Goal: Find specific page/section: Find specific page/section

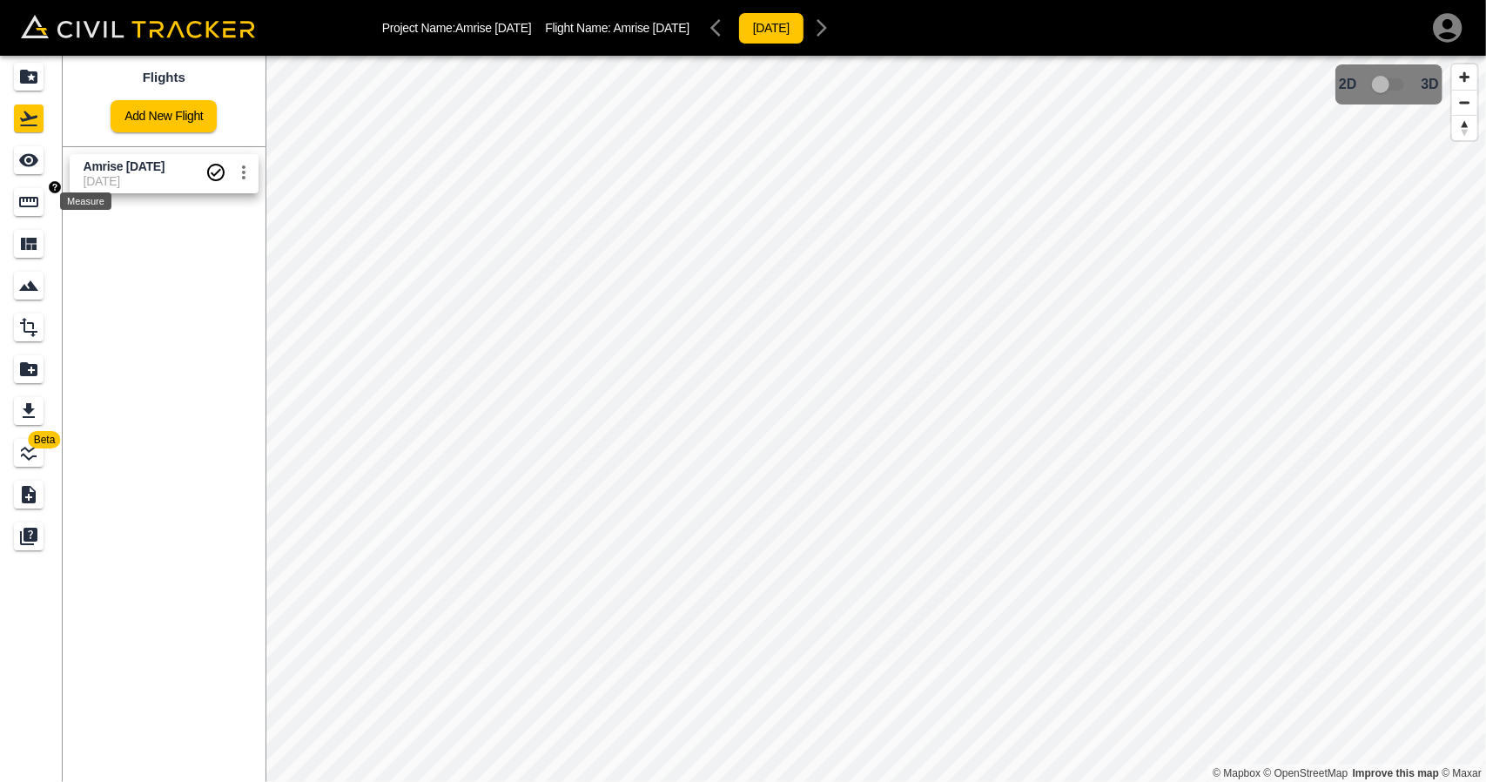
click at [24, 203] on icon "Measure" at bounding box center [28, 201] width 21 height 21
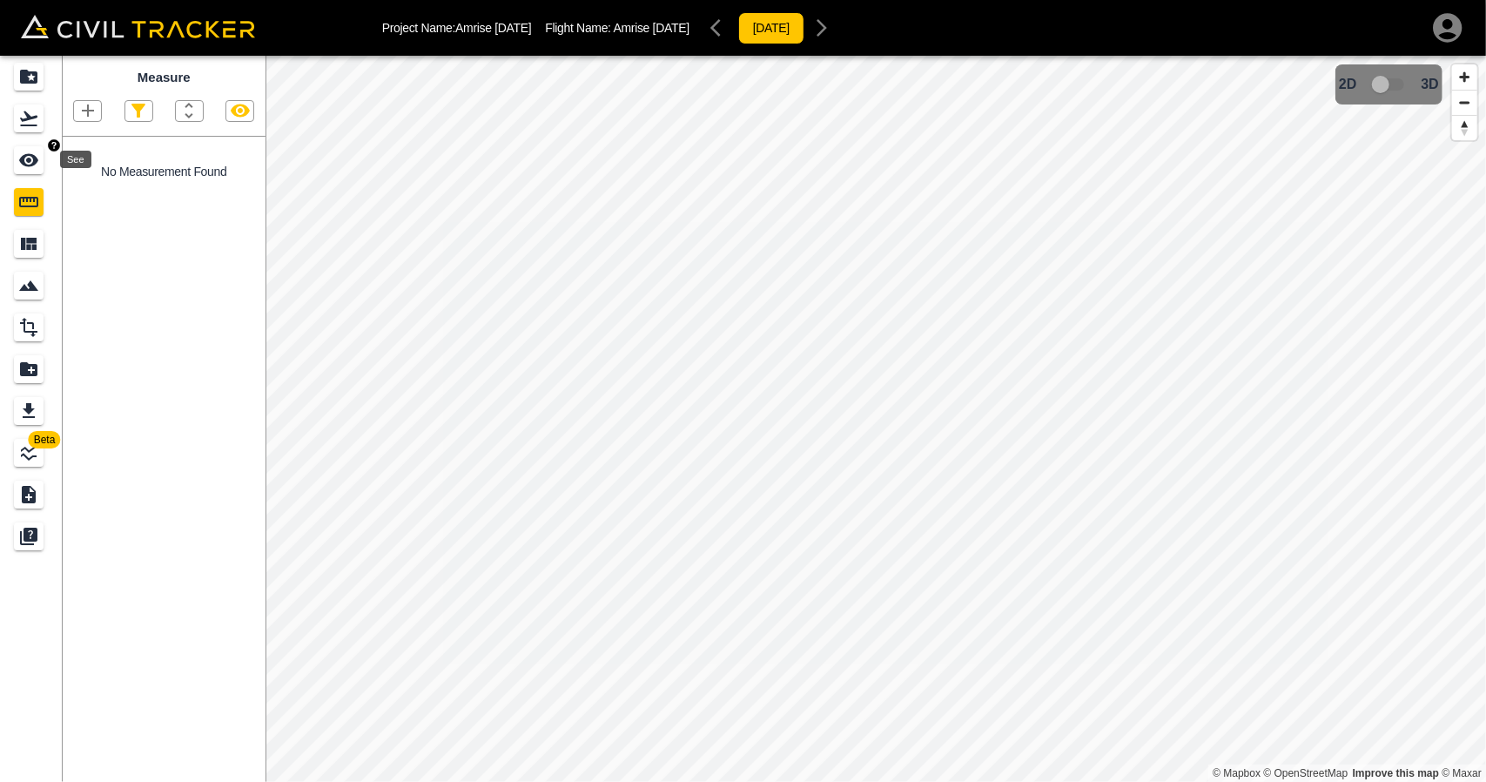
click at [44, 163] on div "See" at bounding box center [29, 160] width 30 height 28
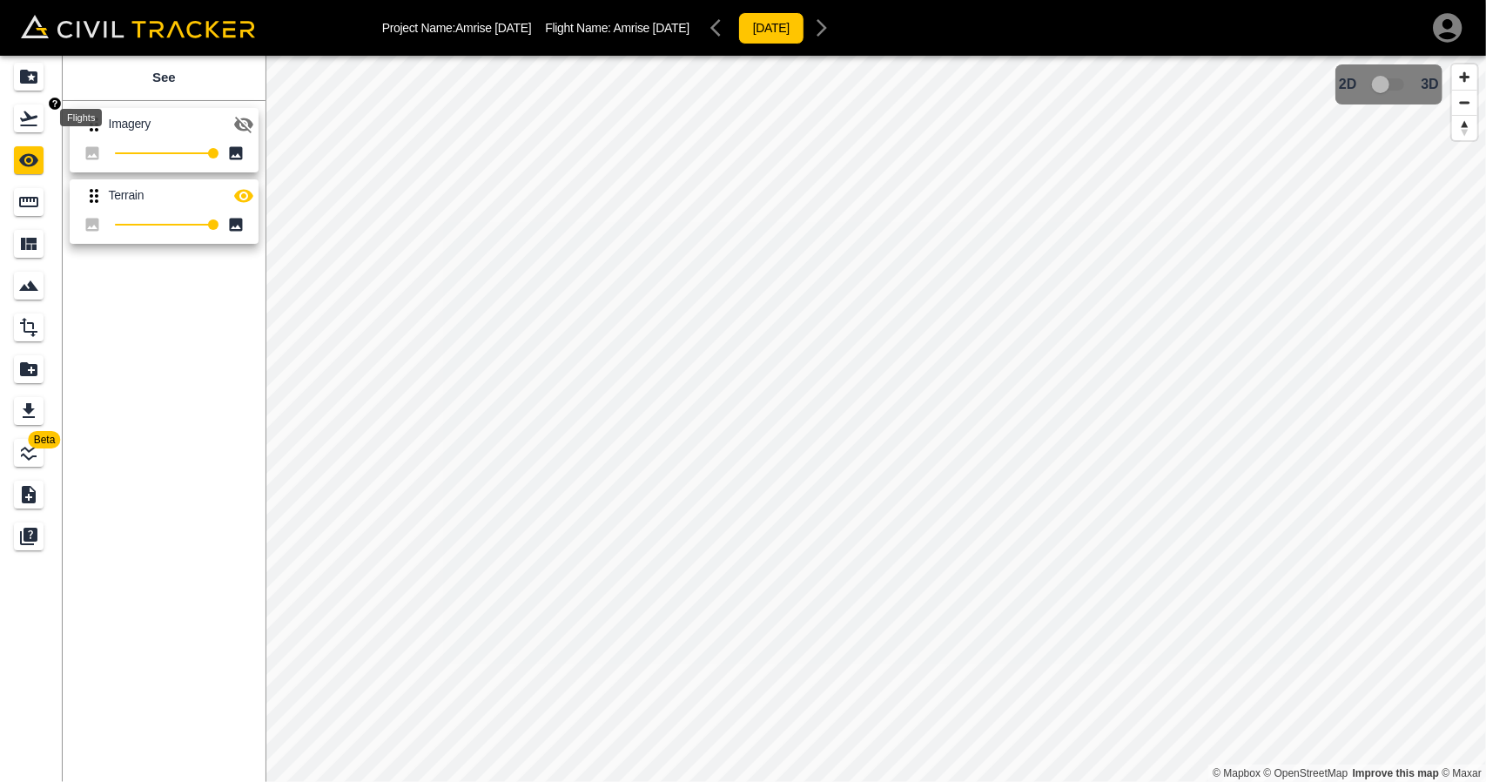
click at [44, 125] on div "Flights" at bounding box center [31, 118] width 35 height 28
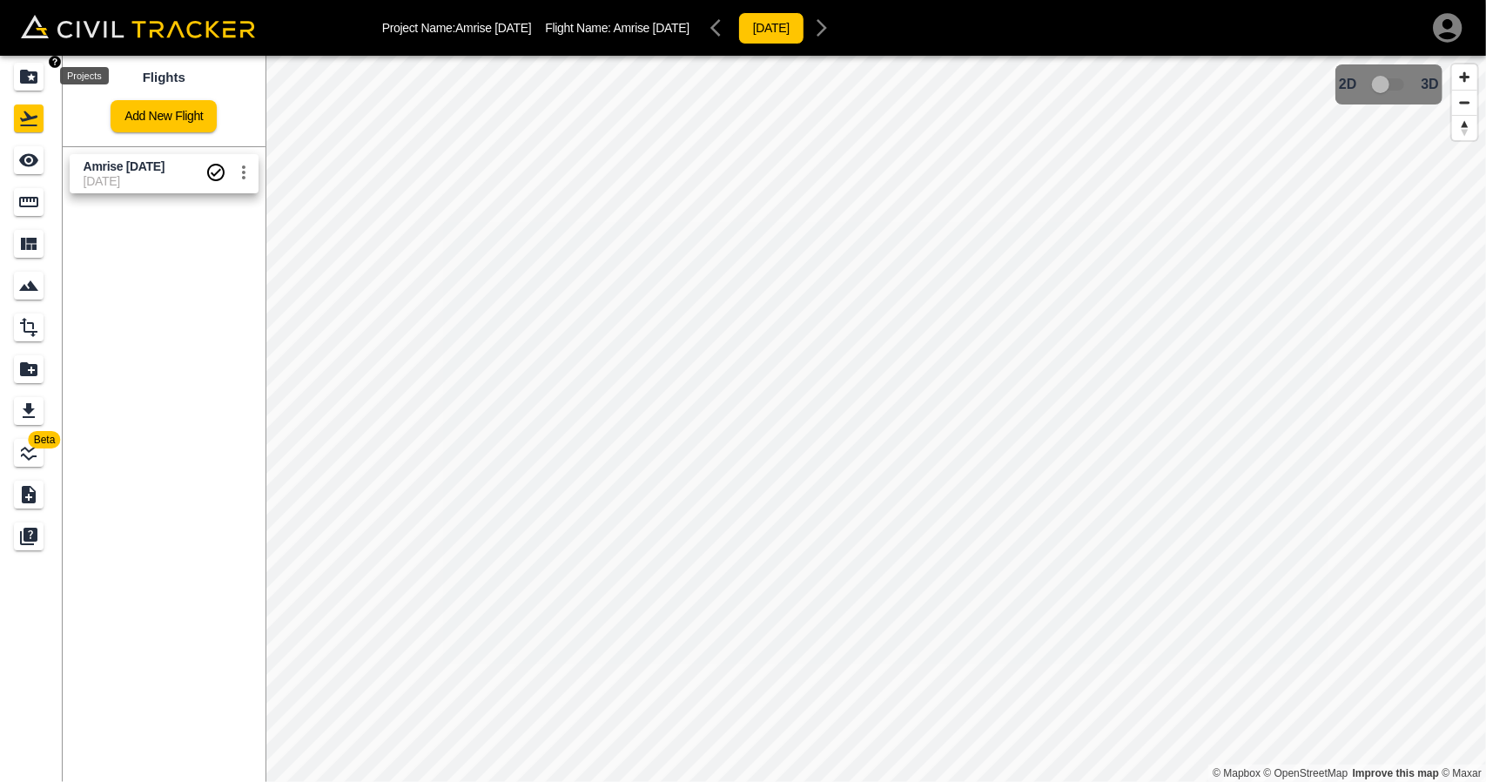
click at [38, 76] on icon "Projects" at bounding box center [28, 76] width 21 height 21
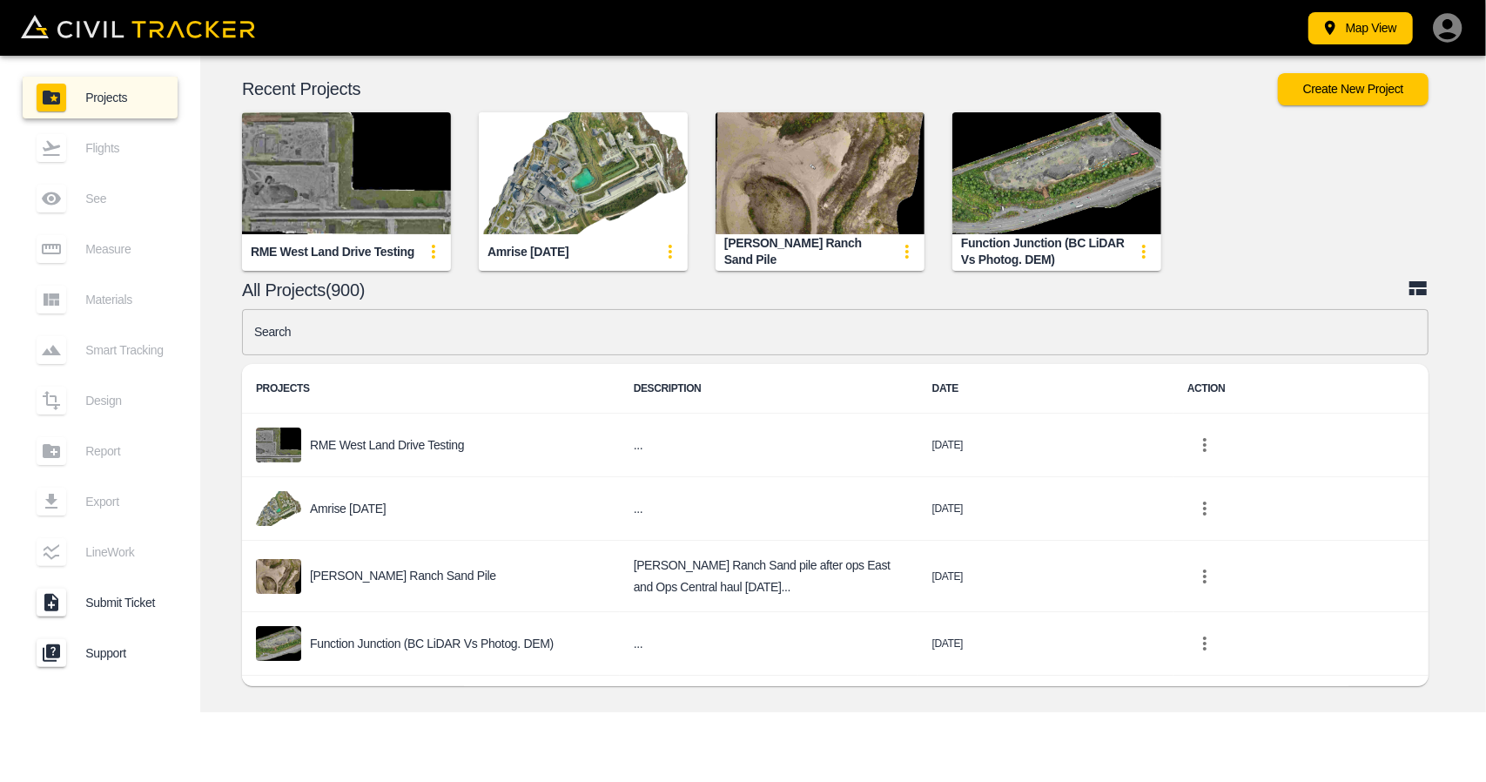
click at [522, 323] on input "text" at bounding box center [835, 332] width 1186 height 46
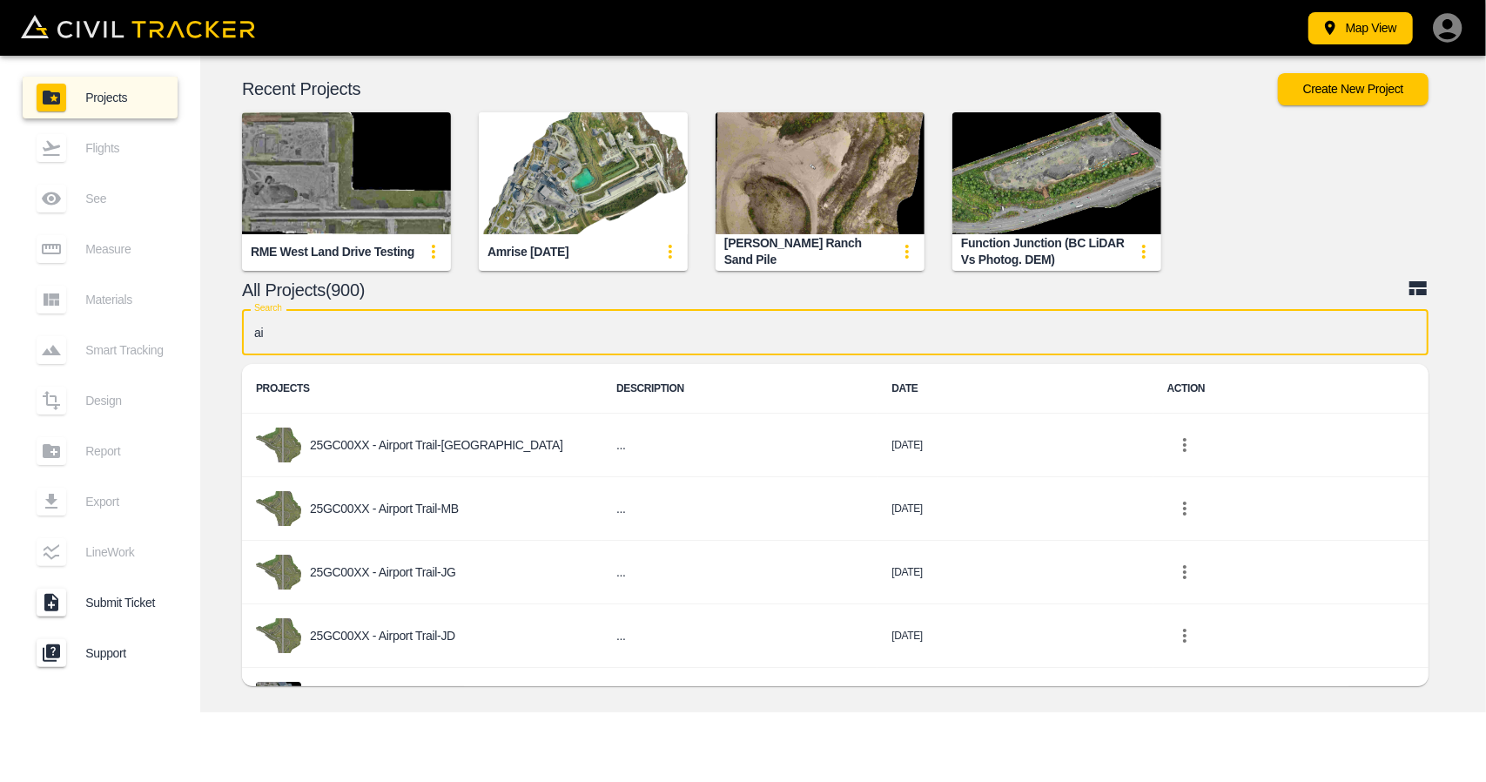
type input "a"
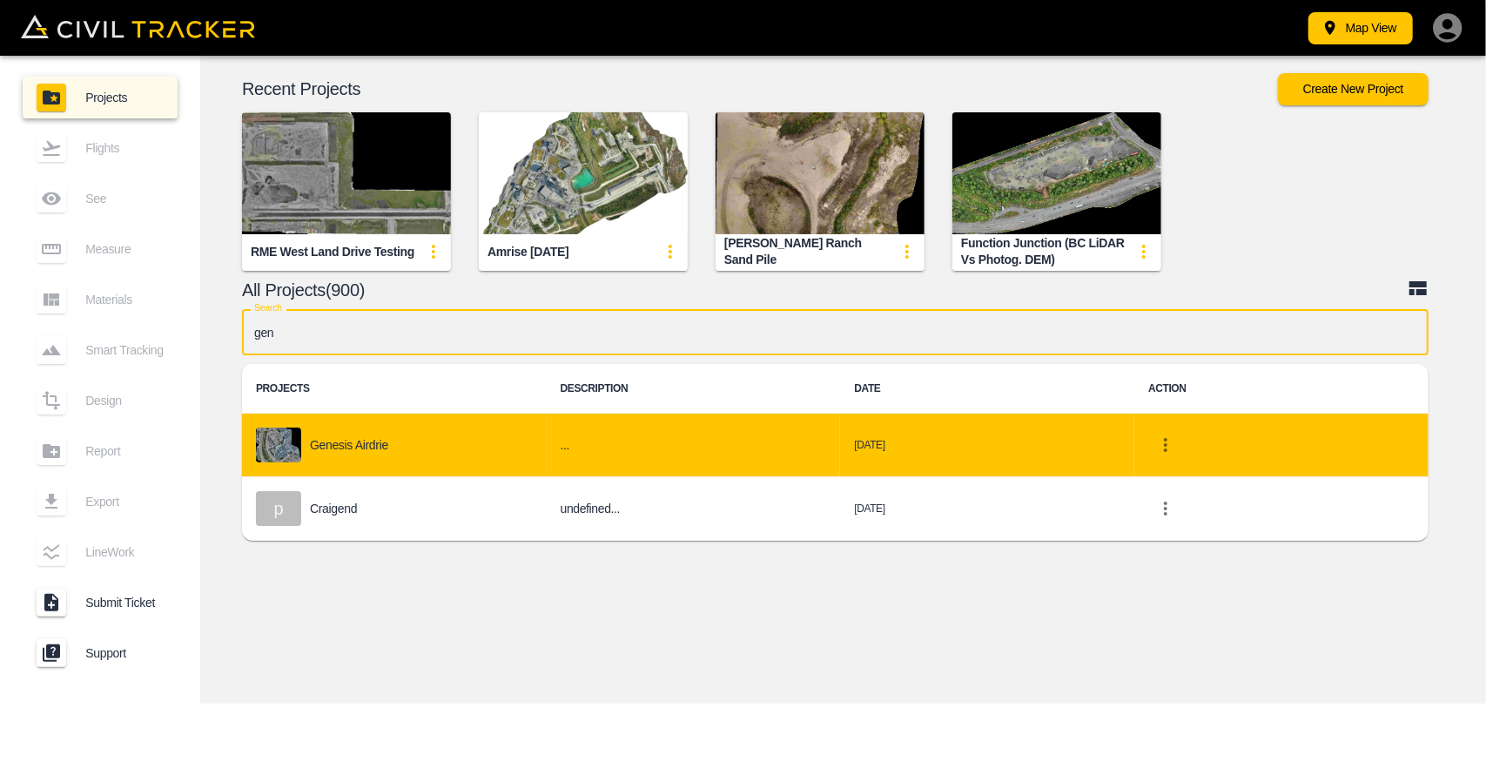
type input "gen"
click at [398, 422] on td "Genesis Airdrie" at bounding box center [394, 445] width 305 height 64
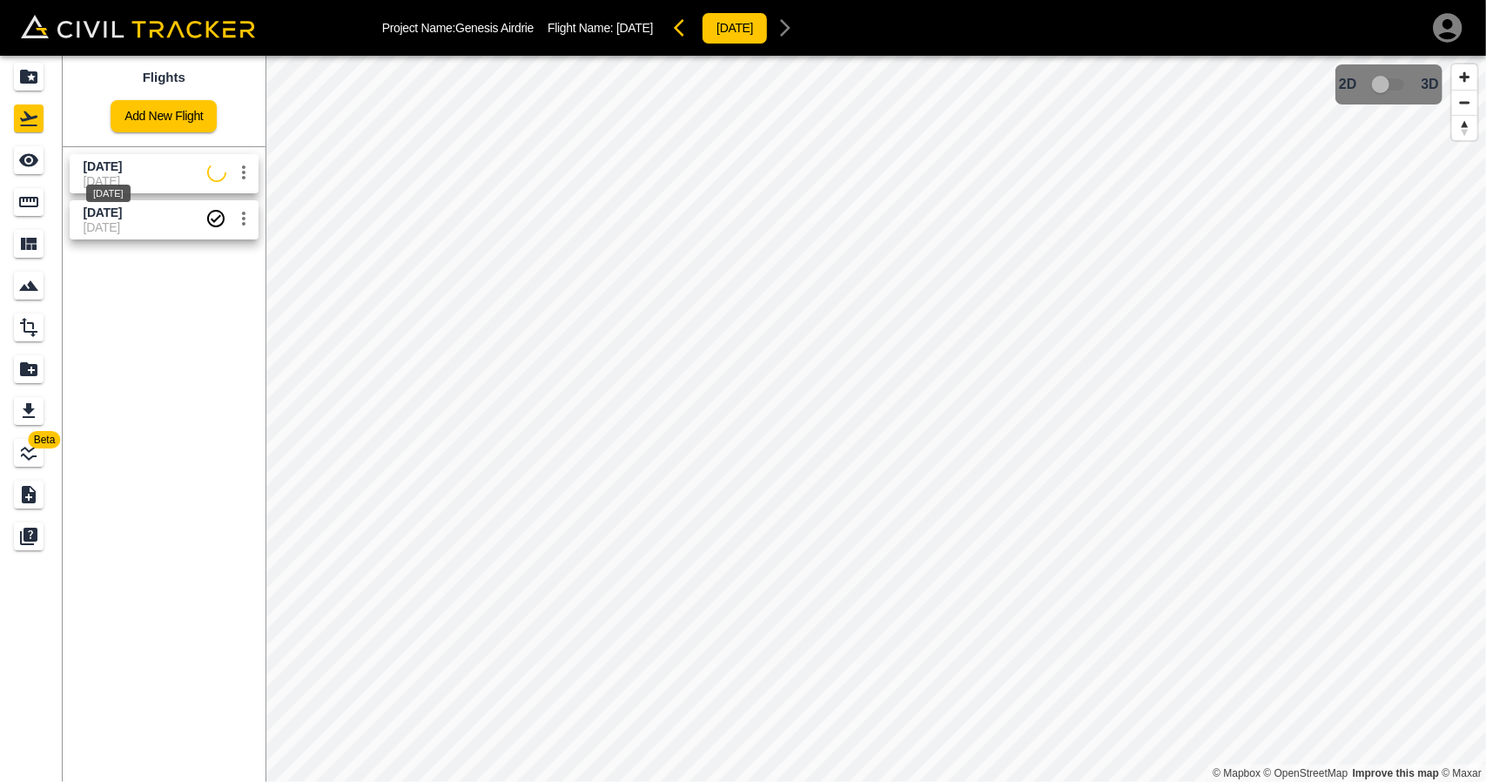
click at [96, 162] on span "[DATE]" at bounding box center [103, 166] width 38 height 14
click at [84, 215] on span "[DATE]" at bounding box center [103, 212] width 38 height 14
click at [17, 168] on div "See" at bounding box center [29, 160] width 30 height 28
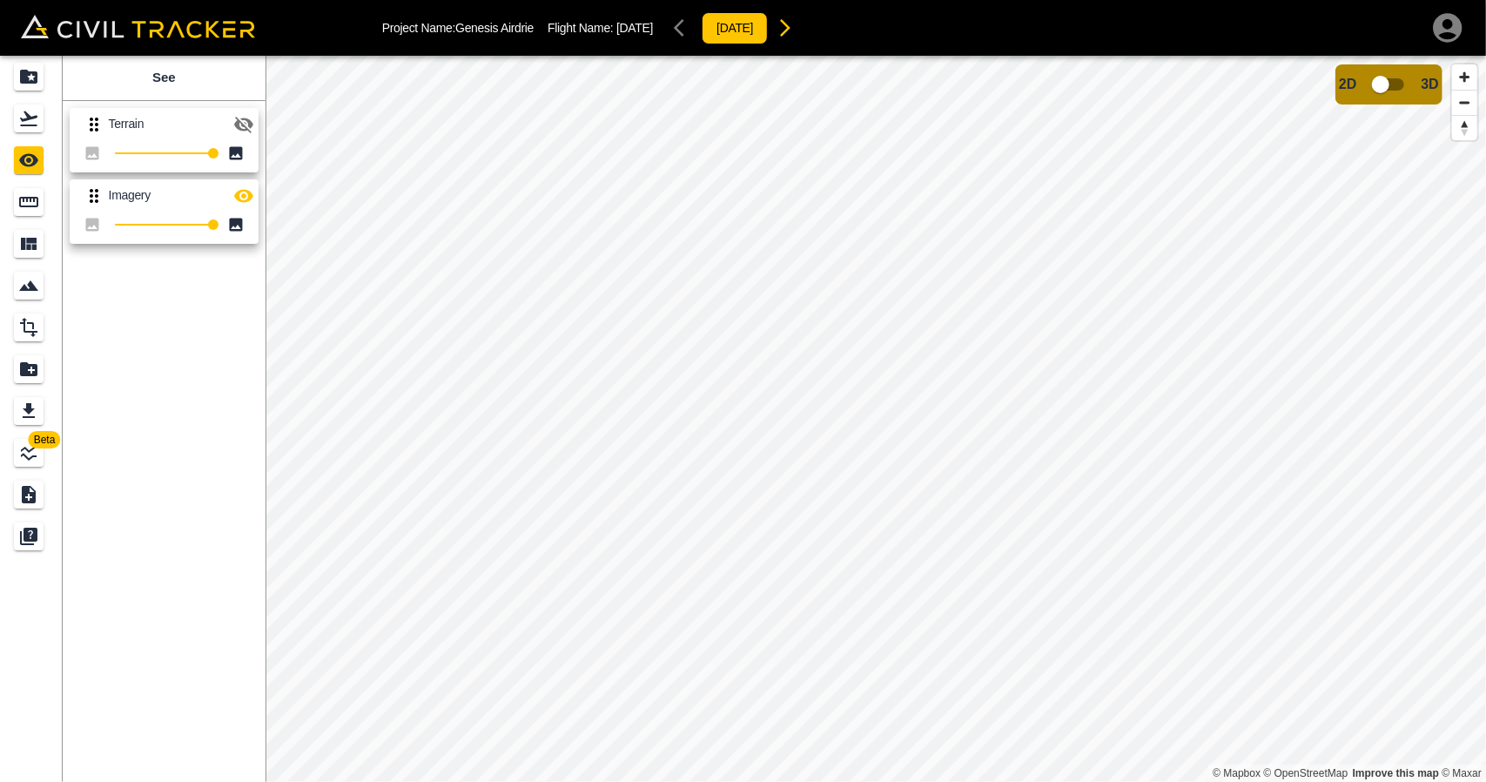
click at [238, 117] on icon "button" at bounding box center [243, 124] width 21 height 21
click at [254, 130] on button "button" at bounding box center [243, 124] width 35 height 35
click at [243, 196] on icon "button" at bounding box center [243, 195] width 19 height 13
click at [247, 191] on icon "button" at bounding box center [243, 196] width 19 height 17
click at [252, 131] on icon "button" at bounding box center [243, 124] width 21 height 21
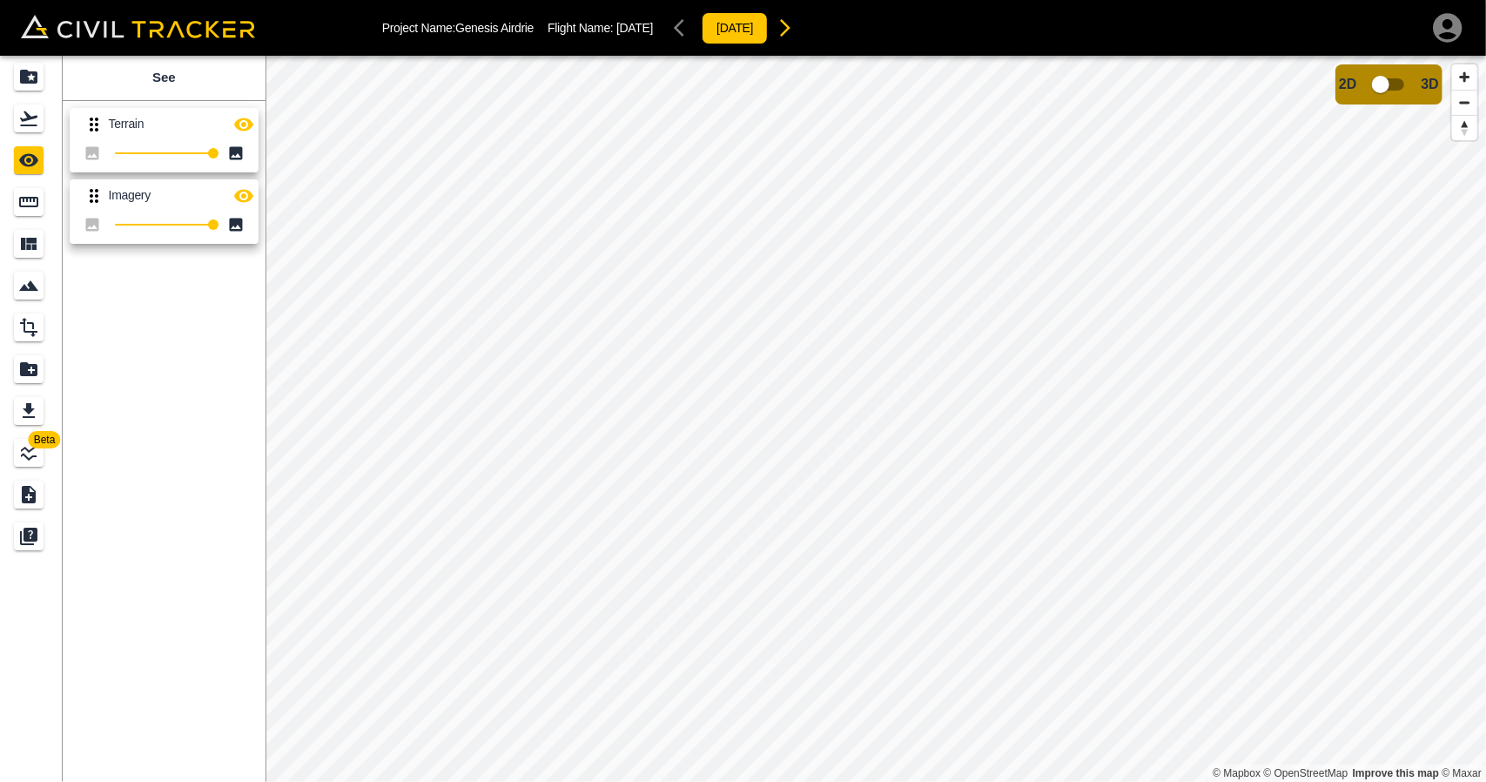
click at [235, 195] on icon "button" at bounding box center [243, 195] width 19 height 13
click at [34, 129] on div "Flights" at bounding box center [29, 118] width 30 height 28
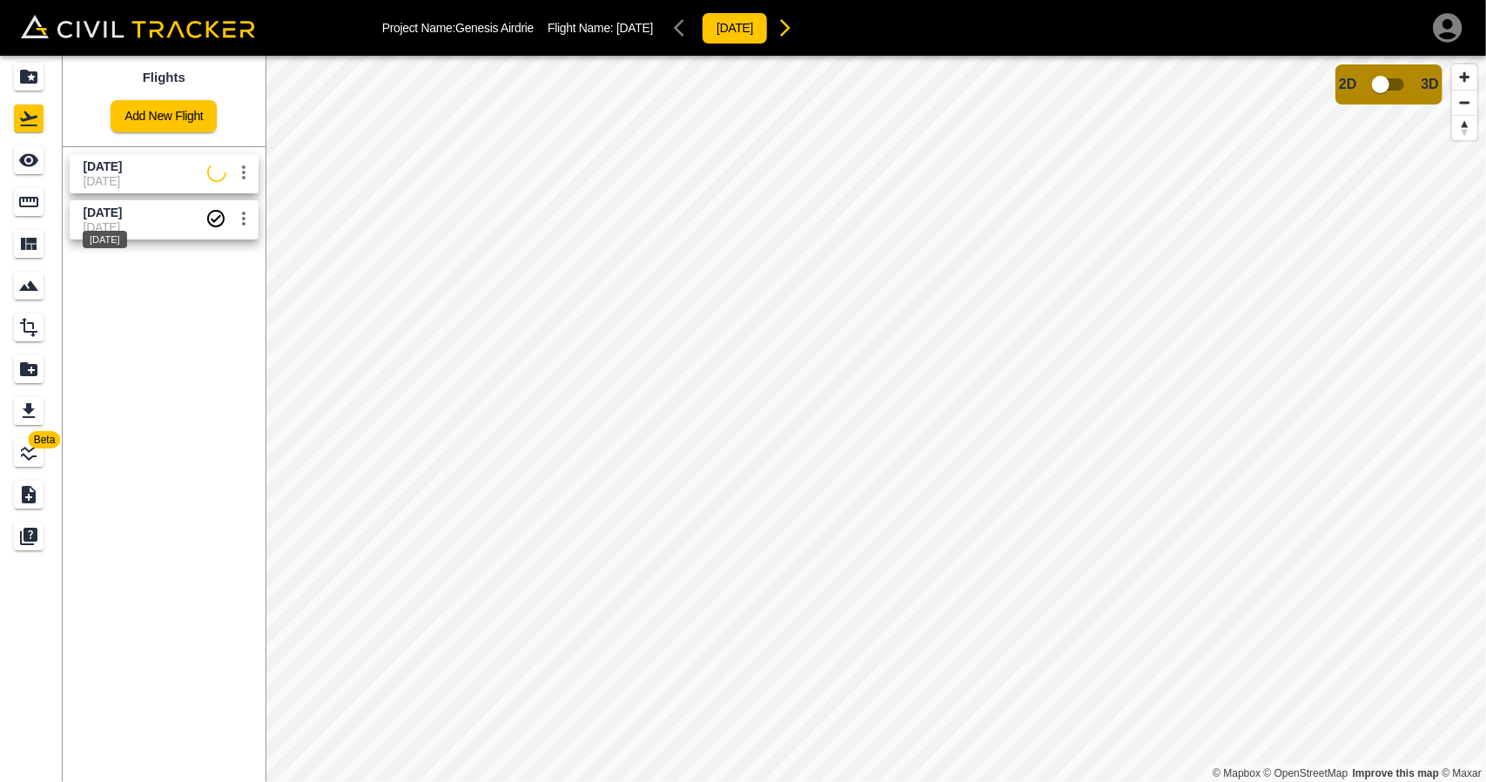
drag, startPoint x: 88, startPoint y: 225, endPoint x: 33, endPoint y: 198, distance: 60.7
click at [88, 225] on div "[DATE]" at bounding box center [105, 233] width 48 height 31
click at [23, 161] on icon "See" at bounding box center [28, 160] width 19 height 13
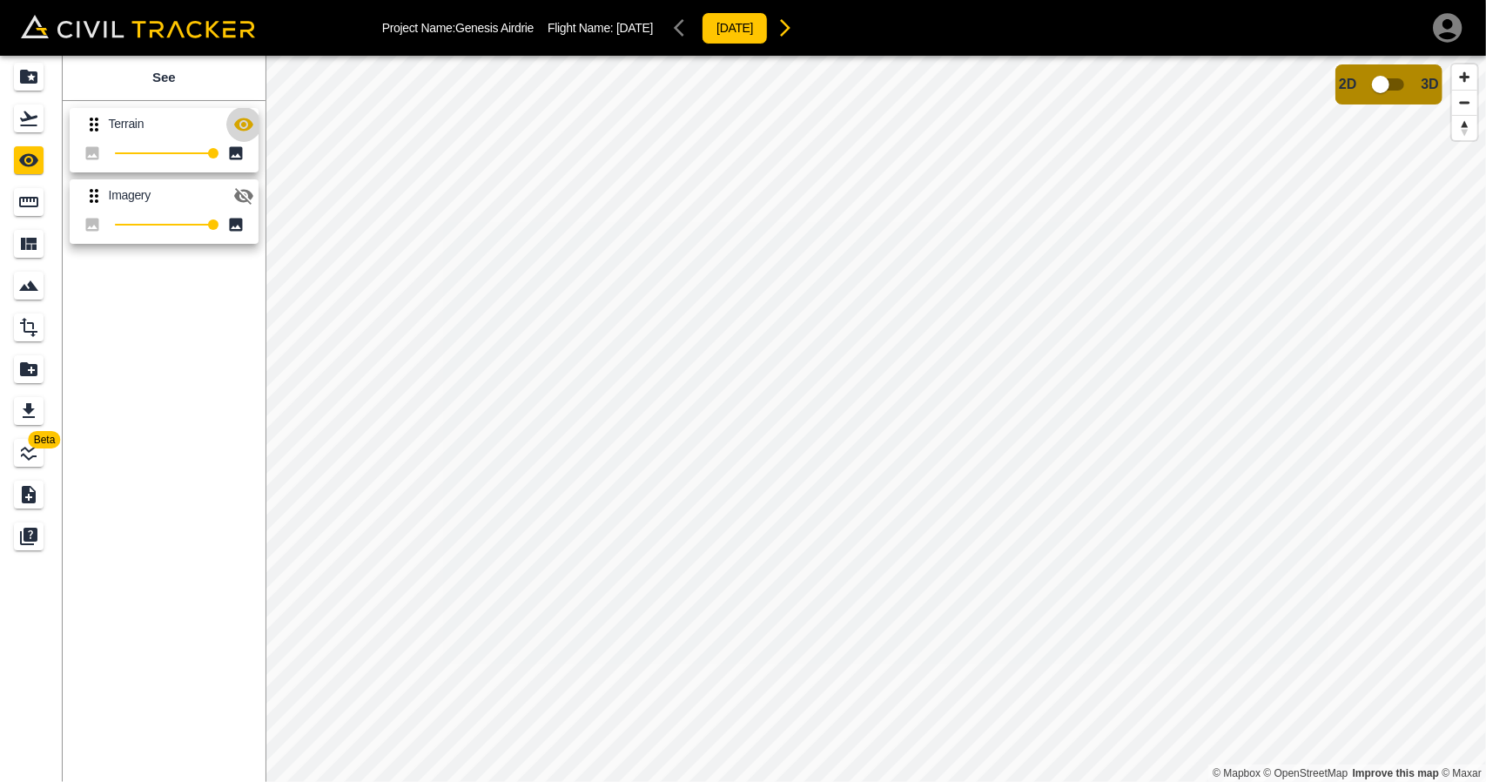
click at [246, 130] on icon "button" at bounding box center [243, 124] width 21 height 21
click at [242, 194] on icon "button" at bounding box center [243, 196] width 19 height 17
click at [30, 205] on icon "Measure" at bounding box center [28, 201] width 21 height 21
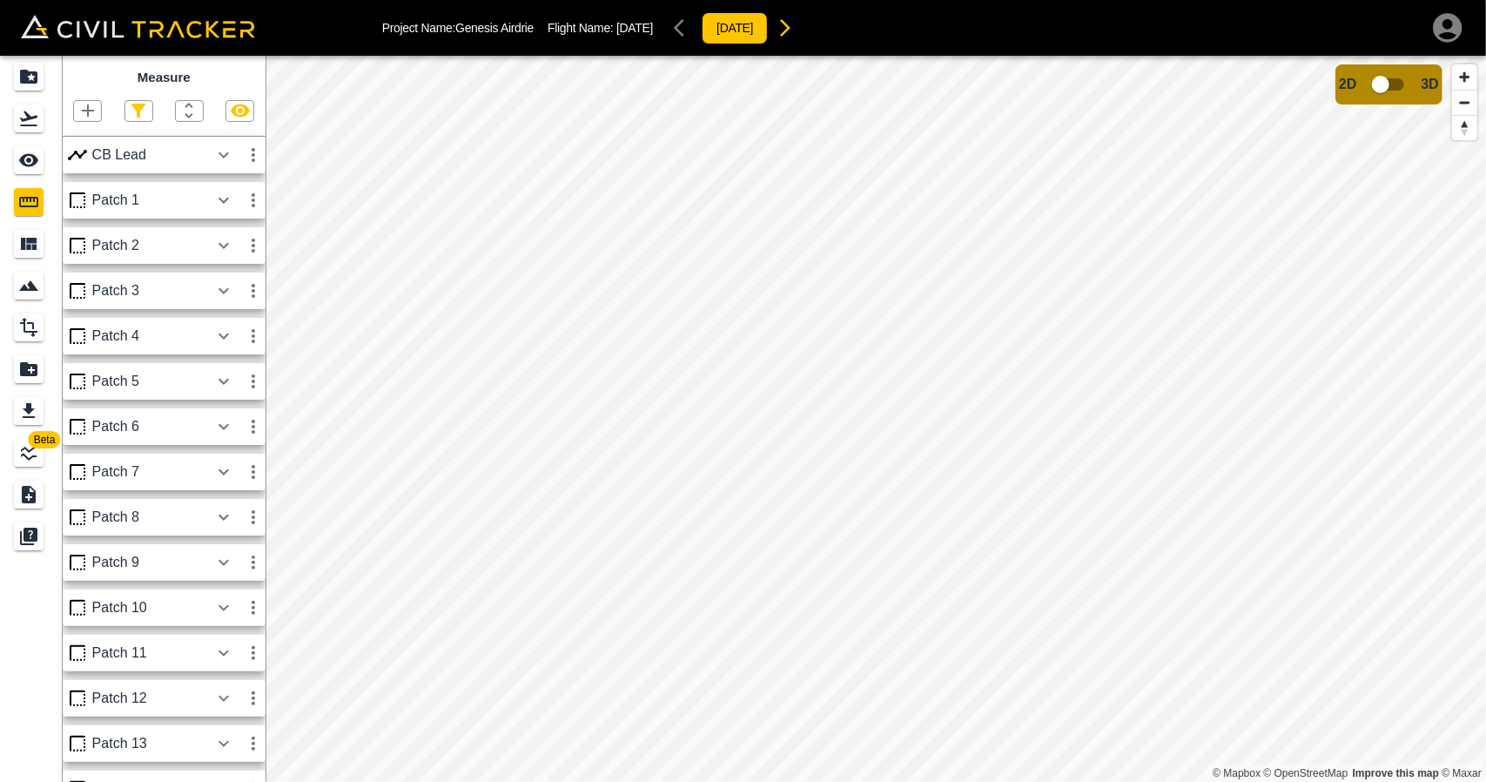
scroll to position [77, 0]
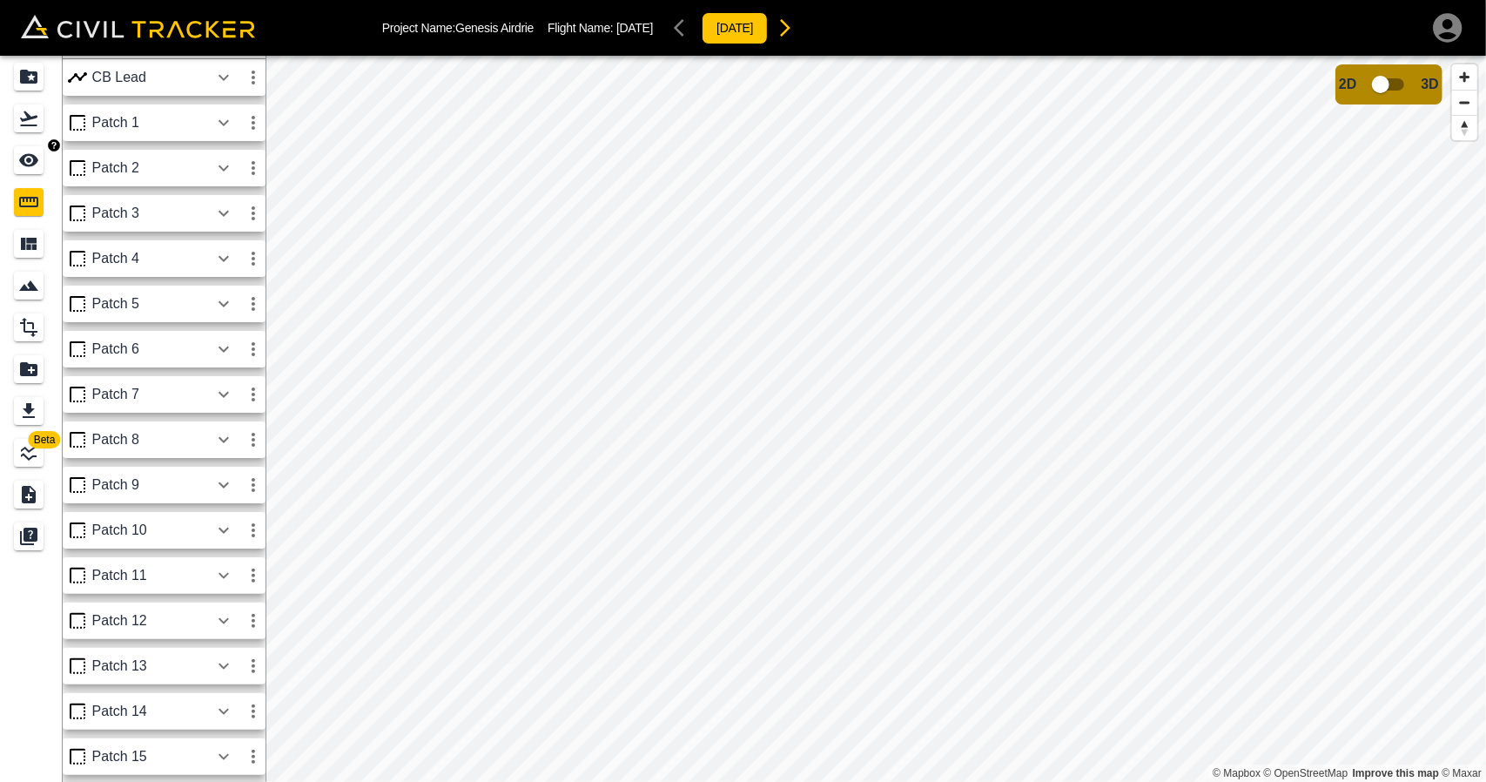
click at [30, 165] on icon "See" at bounding box center [28, 160] width 19 height 13
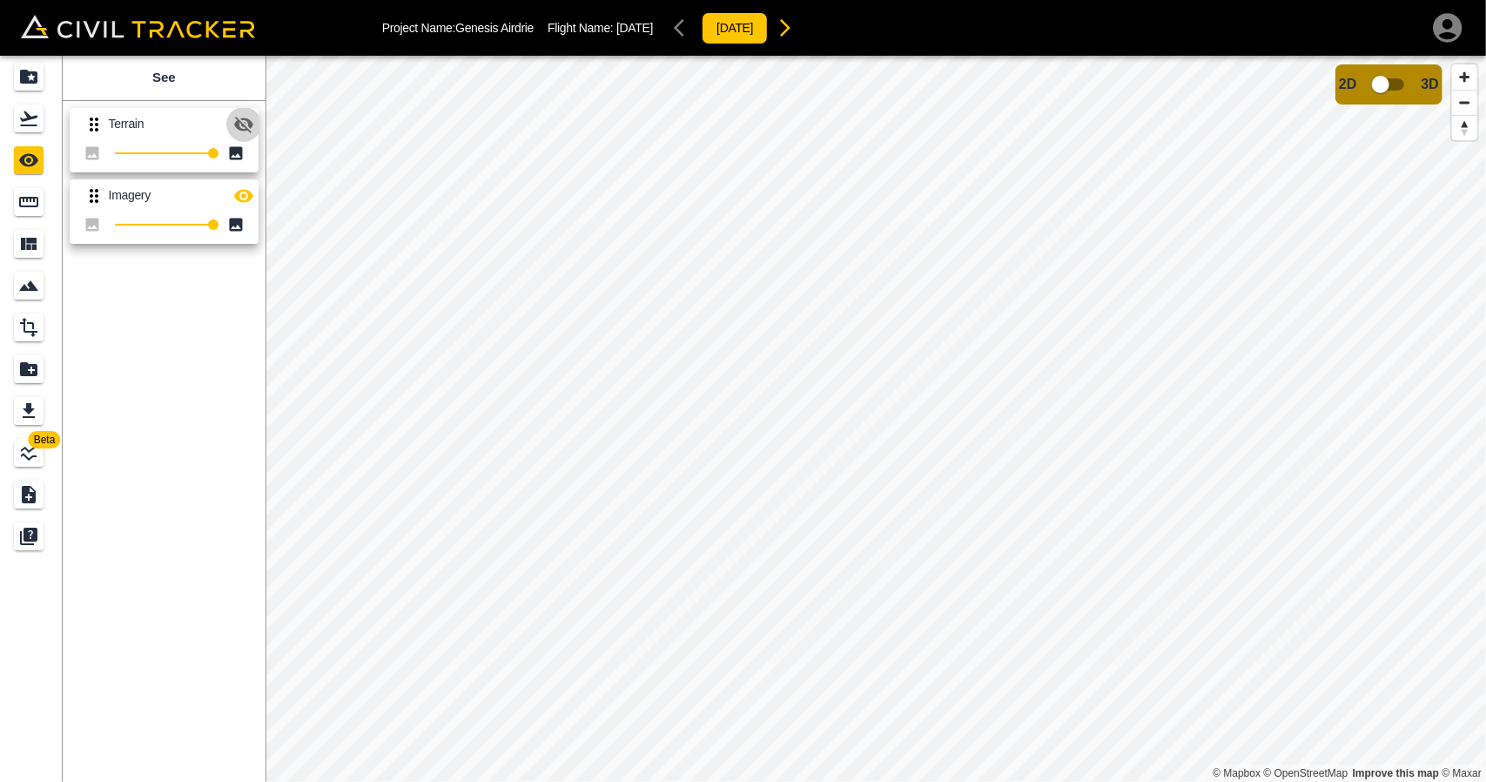
click at [248, 126] on icon "button" at bounding box center [243, 124] width 21 height 21
click at [32, 205] on icon "Measure" at bounding box center [28, 201] width 21 height 21
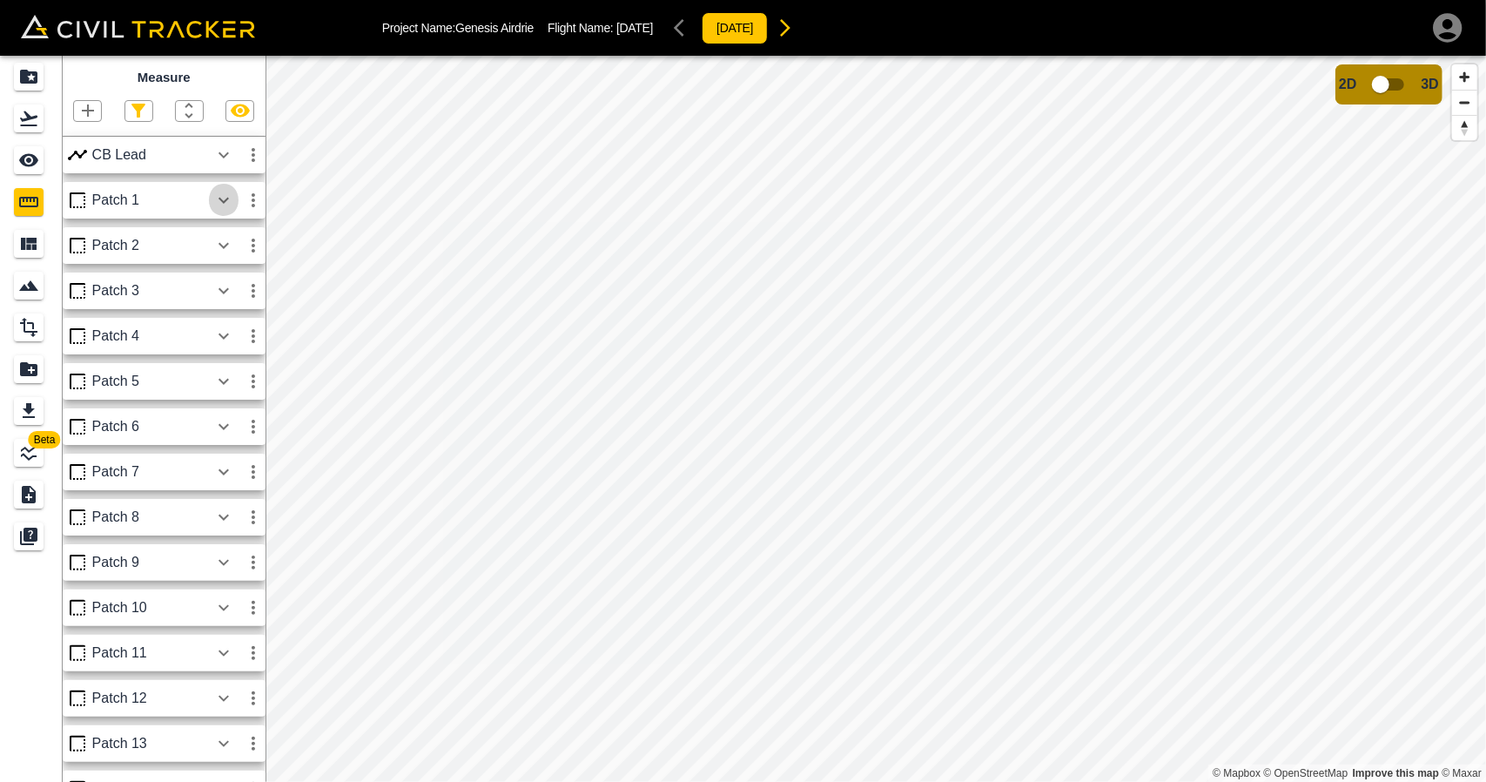
click at [228, 203] on icon "button" at bounding box center [223, 200] width 21 height 21
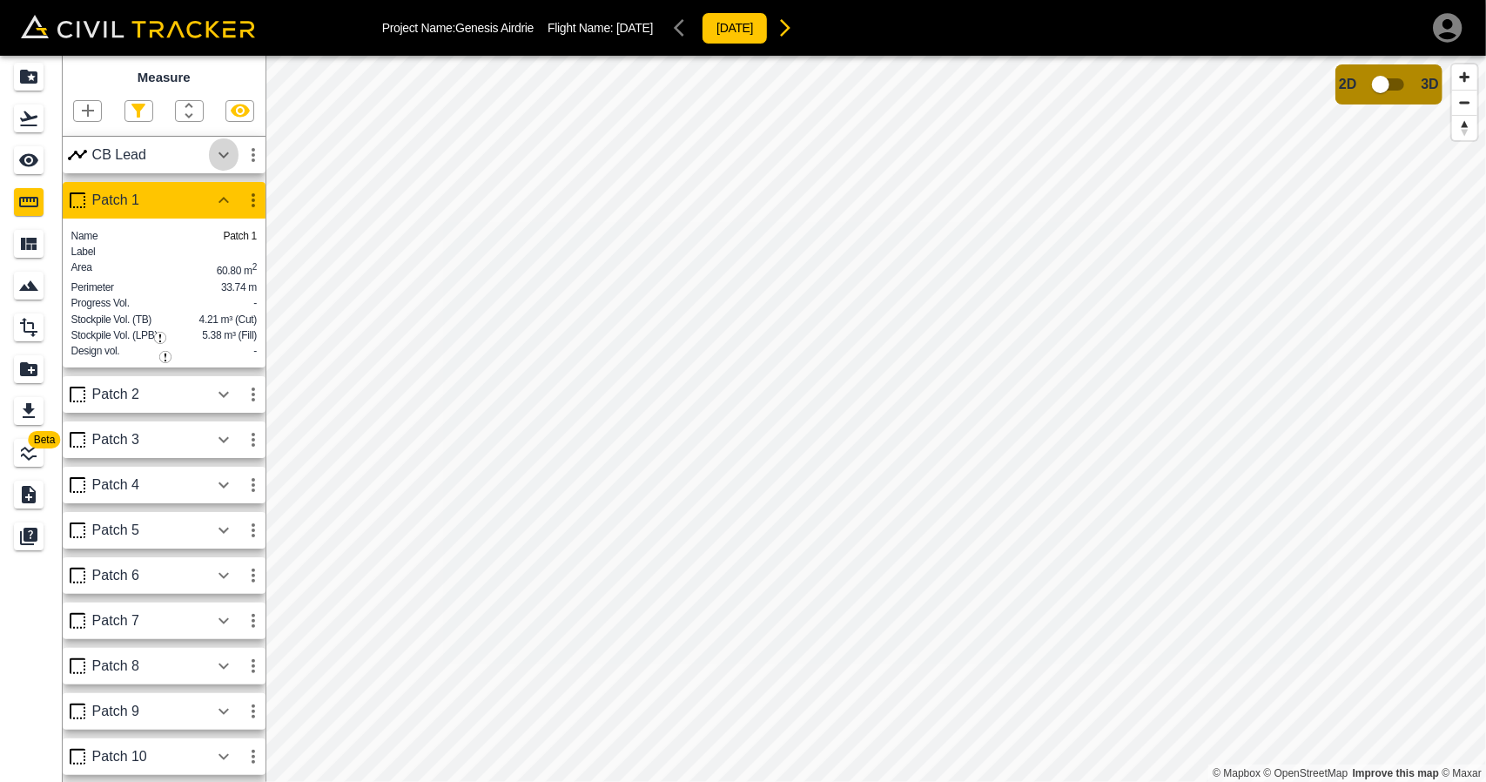
click at [219, 152] on icon "button" at bounding box center [223, 154] width 10 height 6
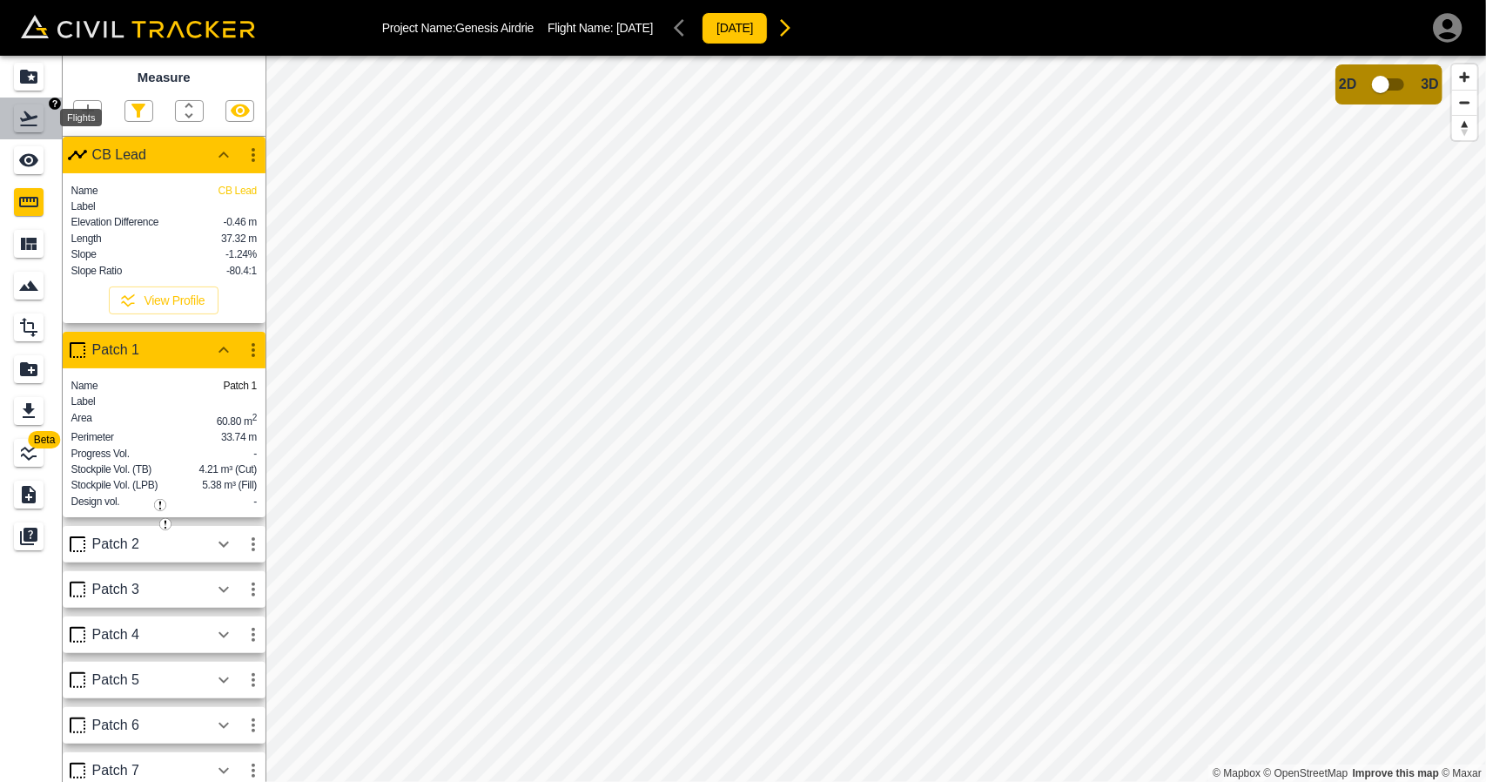
click at [28, 129] on div "Flights" at bounding box center [29, 118] width 30 height 28
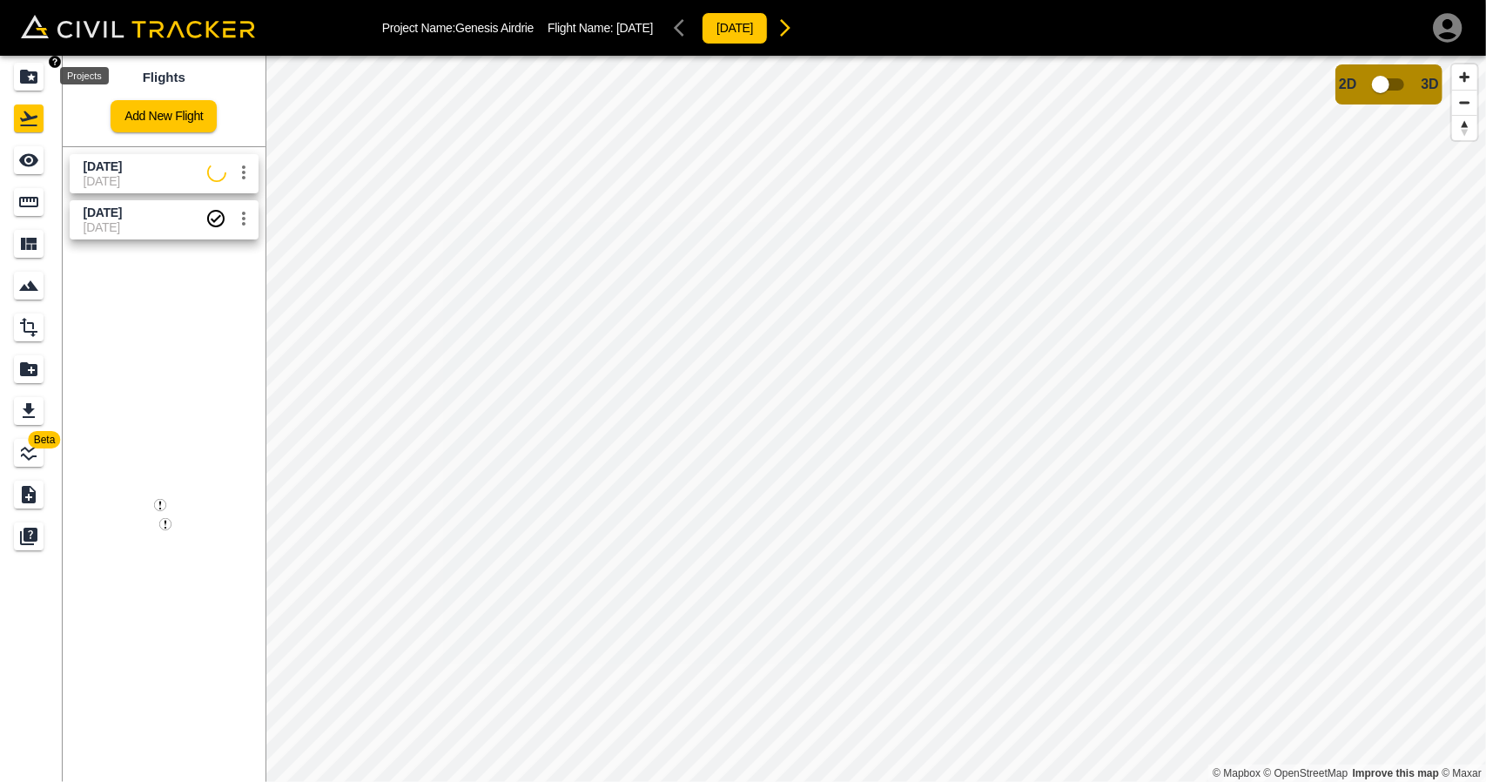
click at [28, 74] on icon "Projects" at bounding box center [28, 77] width 17 height 14
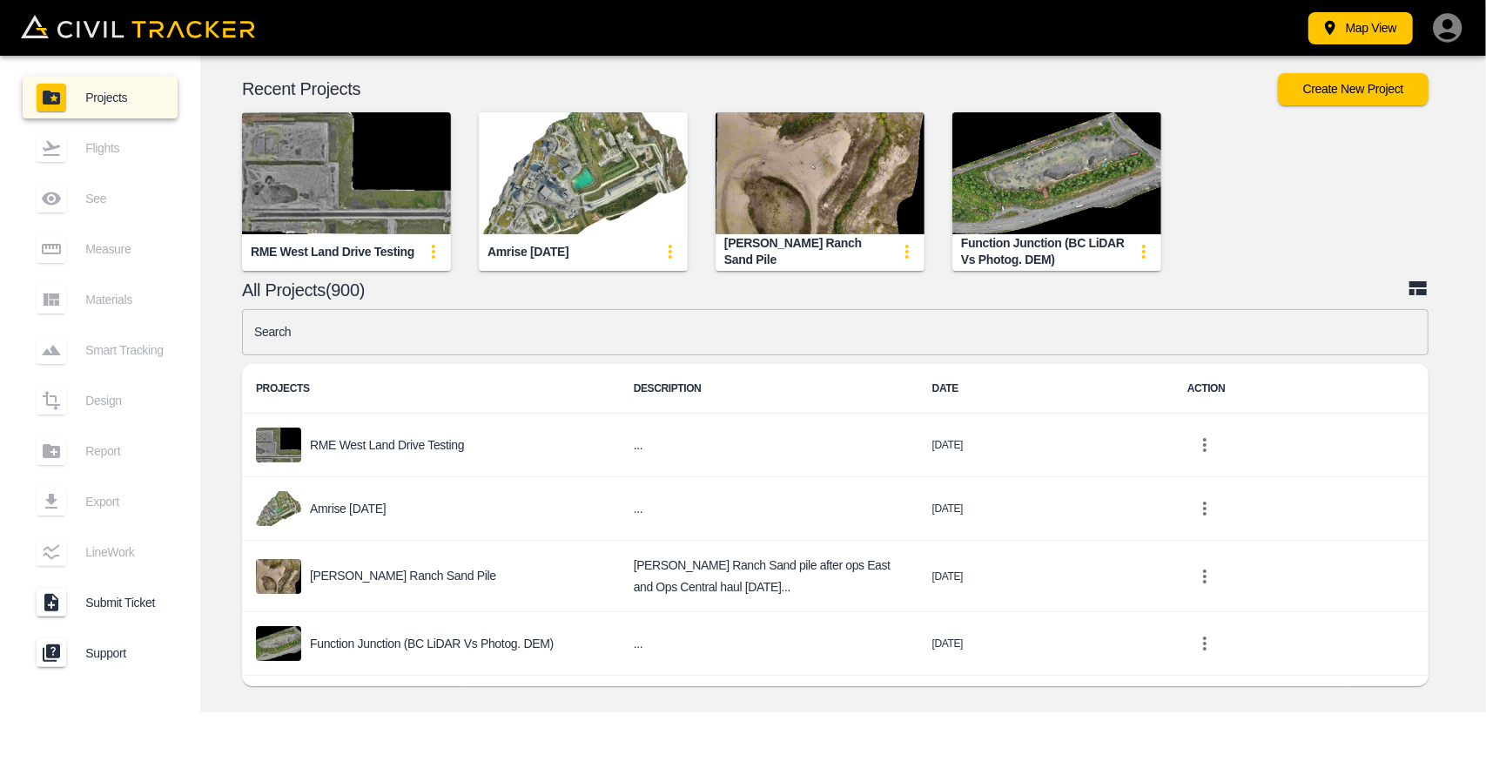
click at [1062, 200] on img "button" at bounding box center [1056, 173] width 209 height 122
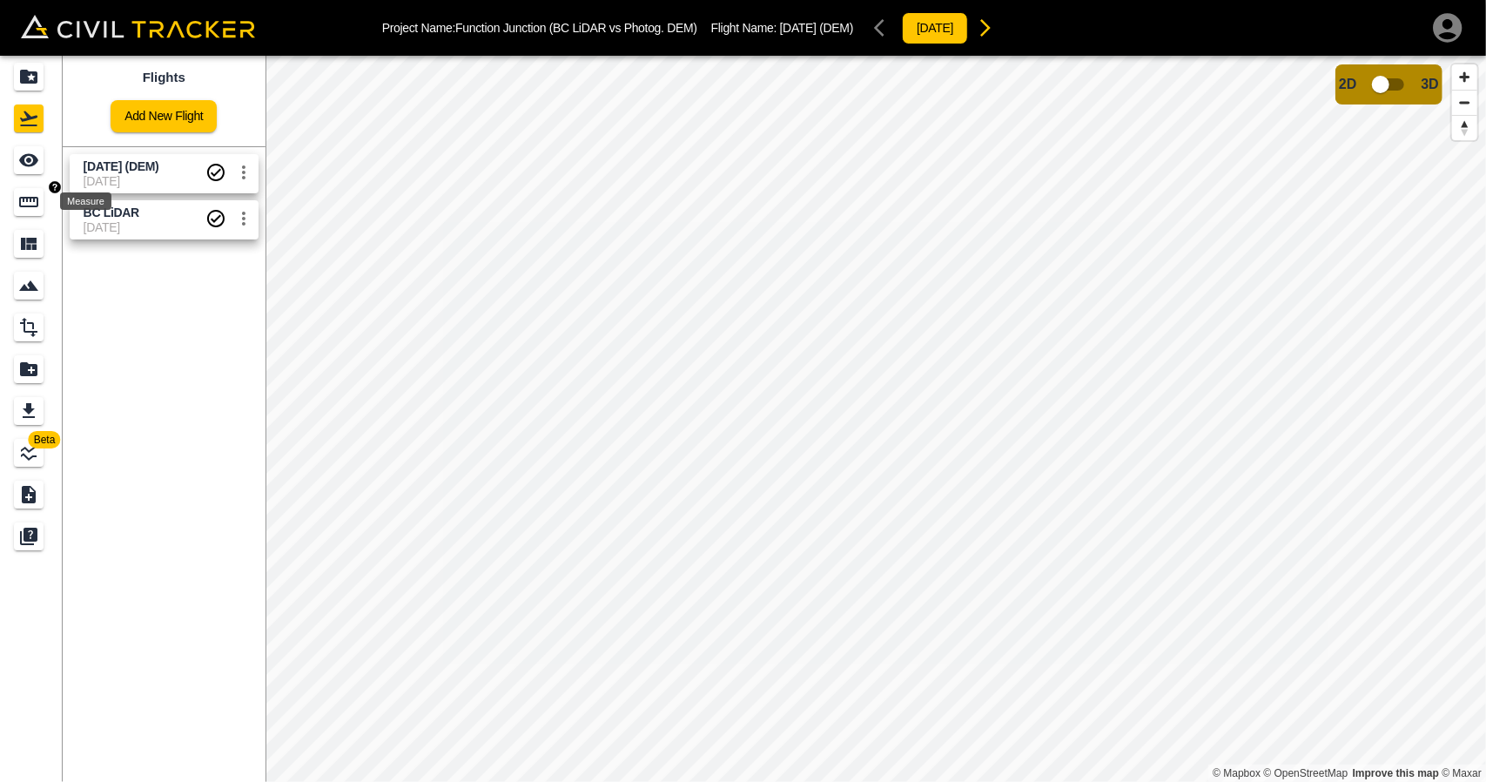
click at [36, 201] on icon "Measure" at bounding box center [28, 201] width 21 height 21
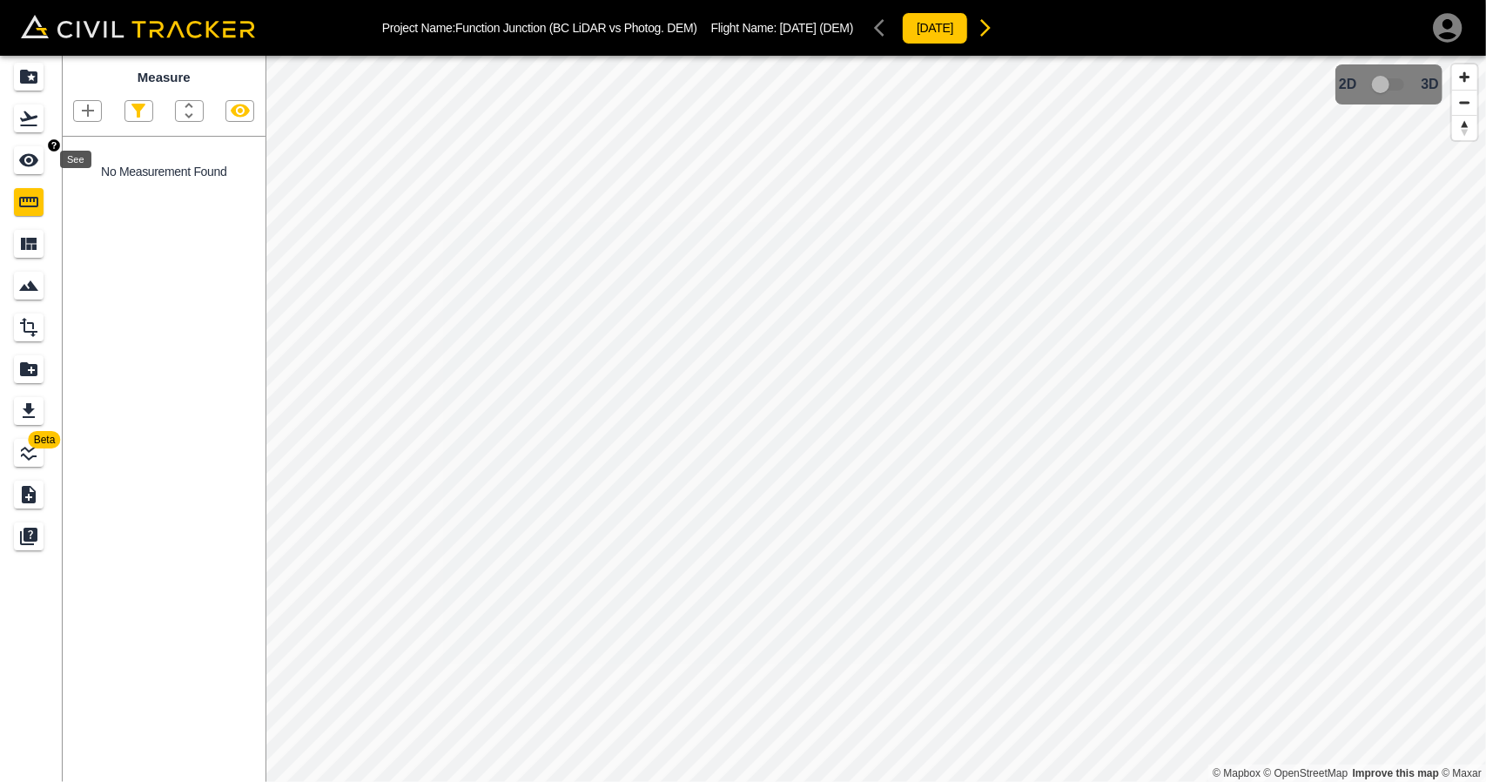
click at [41, 171] on div "See" at bounding box center [29, 160] width 30 height 28
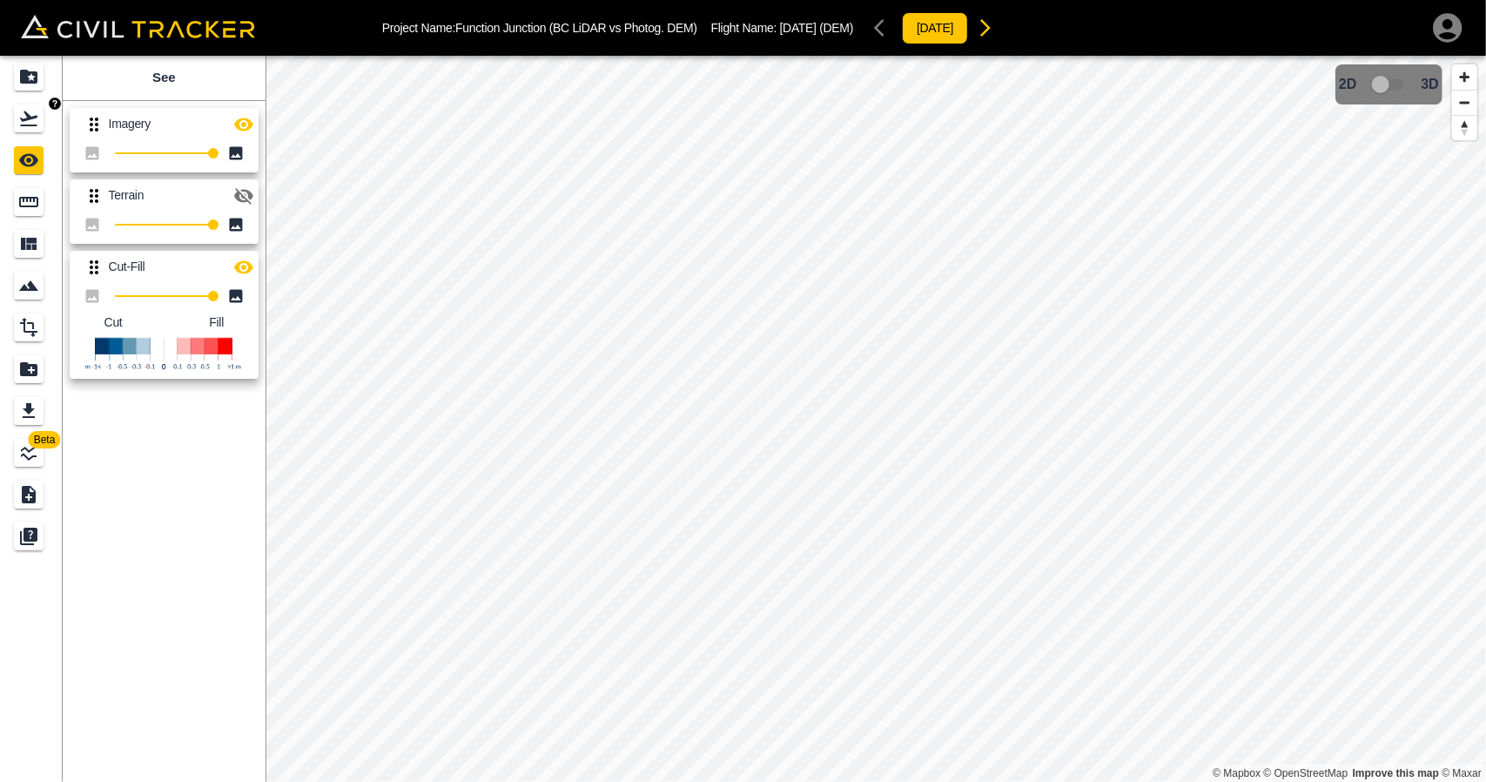
click at [35, 128] on icon "Flights" at bounding box center [28, 118] width 21 height 21
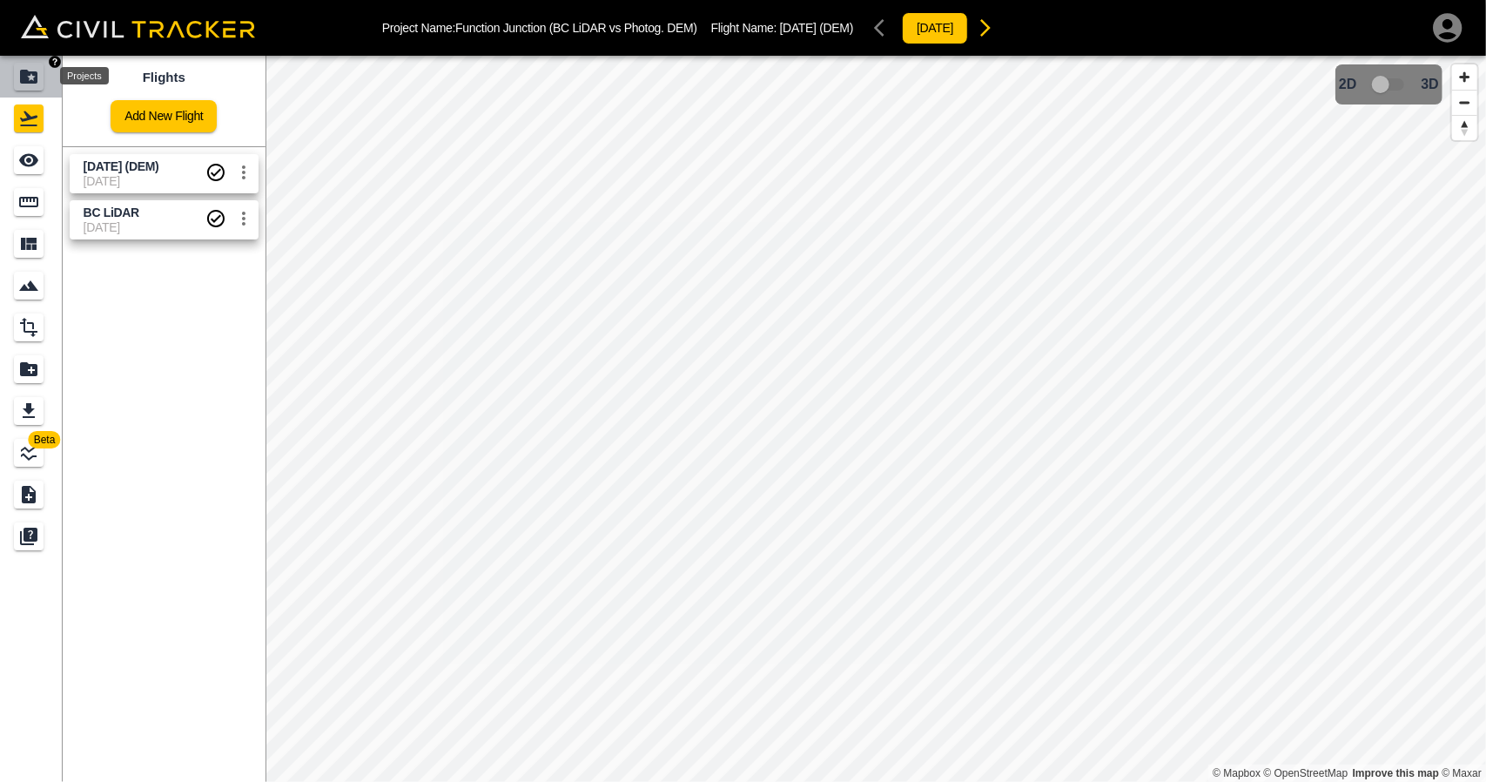
click at [33, 84] on icon "Projects" at bounding box center [28, 76] width 21 height 21
